Goal: Complete application form

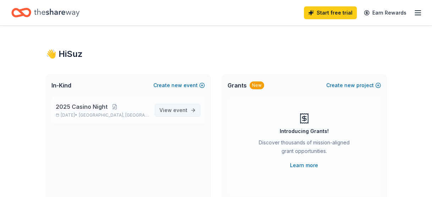
click at [181, 111] on span "event" at bounding box center [180, 110] width 14 height 6
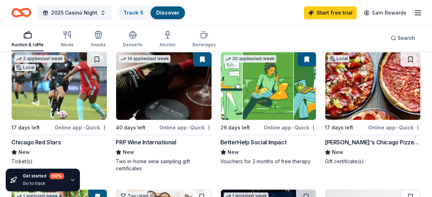
scroll to position [76, 0]
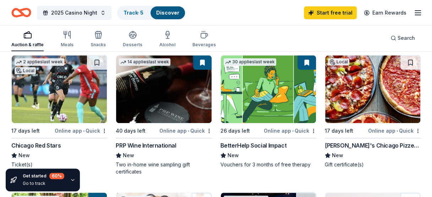
click at [33, 145] on div "Chicago Red Stars" at bounding box center [35, 145] width 49 height 9
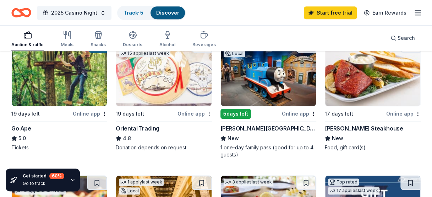
scroll to position [234, 0]
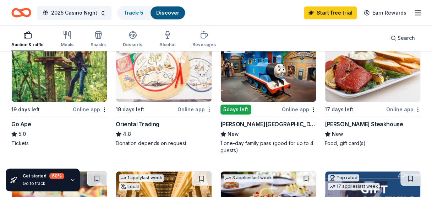
click at [409, 109] on div "Online app" at bounding box center [403, 109] width 34 height 9
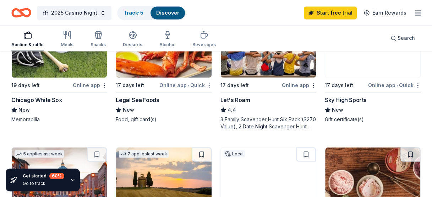
scroll to position [534, 0]
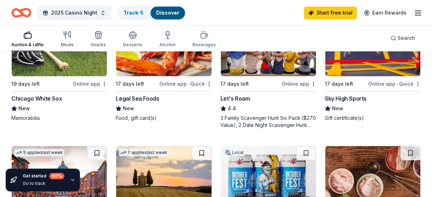
click at [148, 97] on div "Legal Sea Foods" at bounding box center [137, 98] width 43 height 9
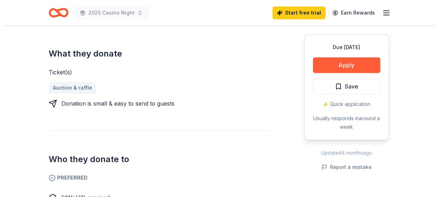
scroll to position [278, 0]
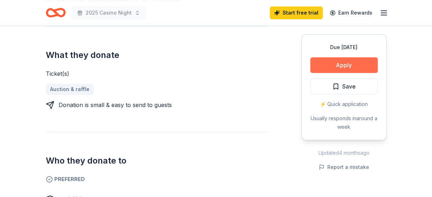
click at [347, 59] on button "Apply" at bounding box center [343, 65] width 67 height 16
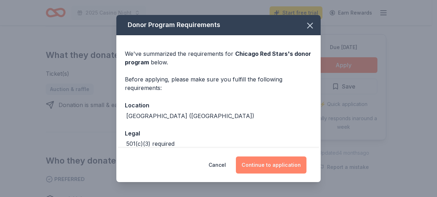
click at [278, 162] on button "Continue to application" at bounding box center [271, 164] width 71 height 17
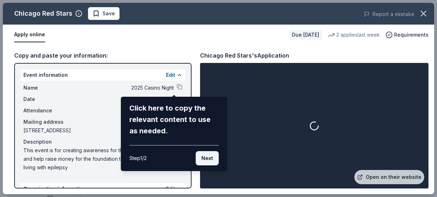
click at [202, 160] on button "Next" at bounding box center [207, 158] width 23 height 14
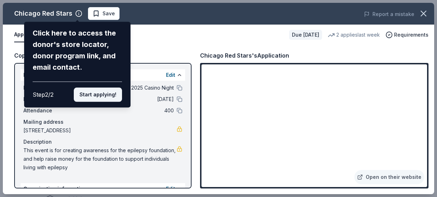
click at [107, 97] on button "Start applying!" at bounding box center [98, 94] width 48 height 14
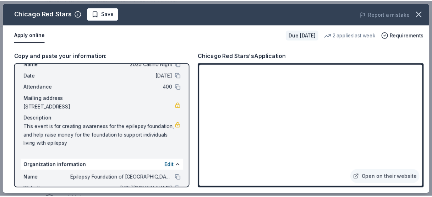
scroll to position [0, 0]
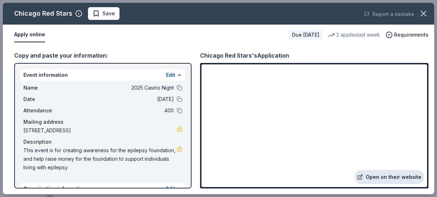
click at [387, 178] on link "Open on their website" at bounding box center [390, 177] width 70 height 14
click at [422, 14] on icon "button" at bounding box center [424, 14] width 10 height 10
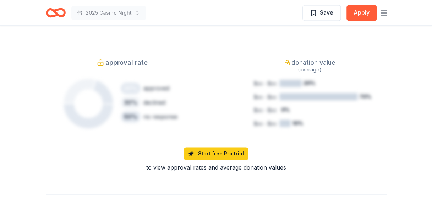
scroll to position [377, 0]
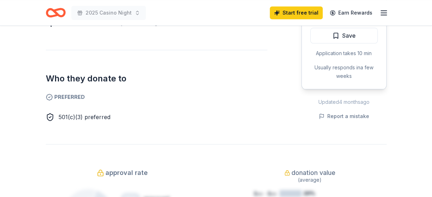
drag, startPoint x: 426, startPoint y: 80, endPoint x: 428, endPoint y: 65, distance: 15.4
click at [428, 65] on div "Due in 17 days Share Perry's Steakhouse New approval rate donation value Share …" at bounding box center [216, 128] width 432 height 958
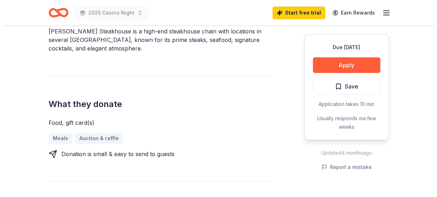
scroll to position [224, 0]
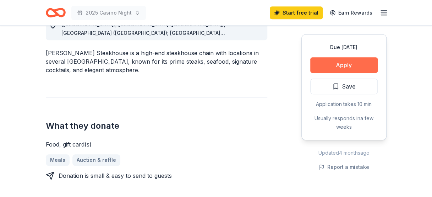
click at [350, 64] on button "Apply" at bounding box center [343, 65] width 67 height 16
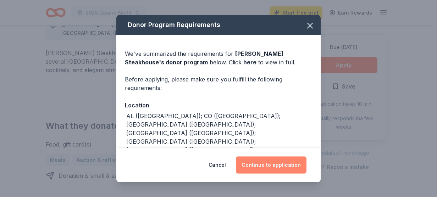
click at [274, 163] on button "Continue to application" at bounding box center [271, 164] width 71 height 17
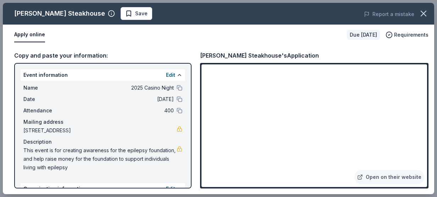
click at [105, 169] on span "This event is for creating awareness for the epilepsy foundation, and help rais…" at bounding box center [99, 159] width 153 height 26
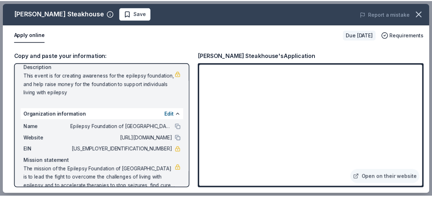
scroll to position [86, 0]
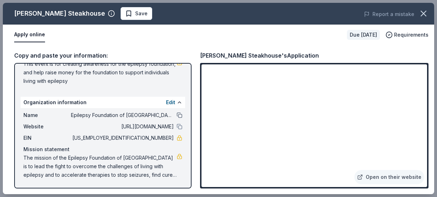
click at [177, 114] on button at bounding box center [180, 115] width 6 height 6
click at [177, 126] on button at bounding box center [180, 127] width 6 height 6
click at [424, 15] on icon "button" at bounding box center [424, 14] width 10 height 10
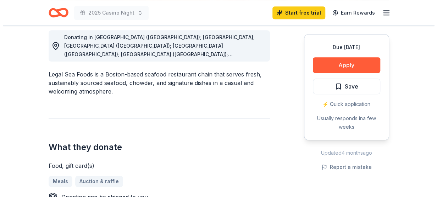
scroll to position [217, 0]
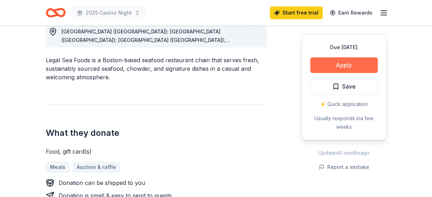
click at [346, 63] on button "Apply" at bounding box center [343, 65] width 67 height 16
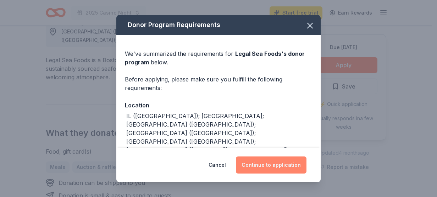
click at [284, 162] on button "Continue to application" at bounding box center [271, 164] width 71 height 17
